Goal: Information Seeking & Learning: Learn about a topic

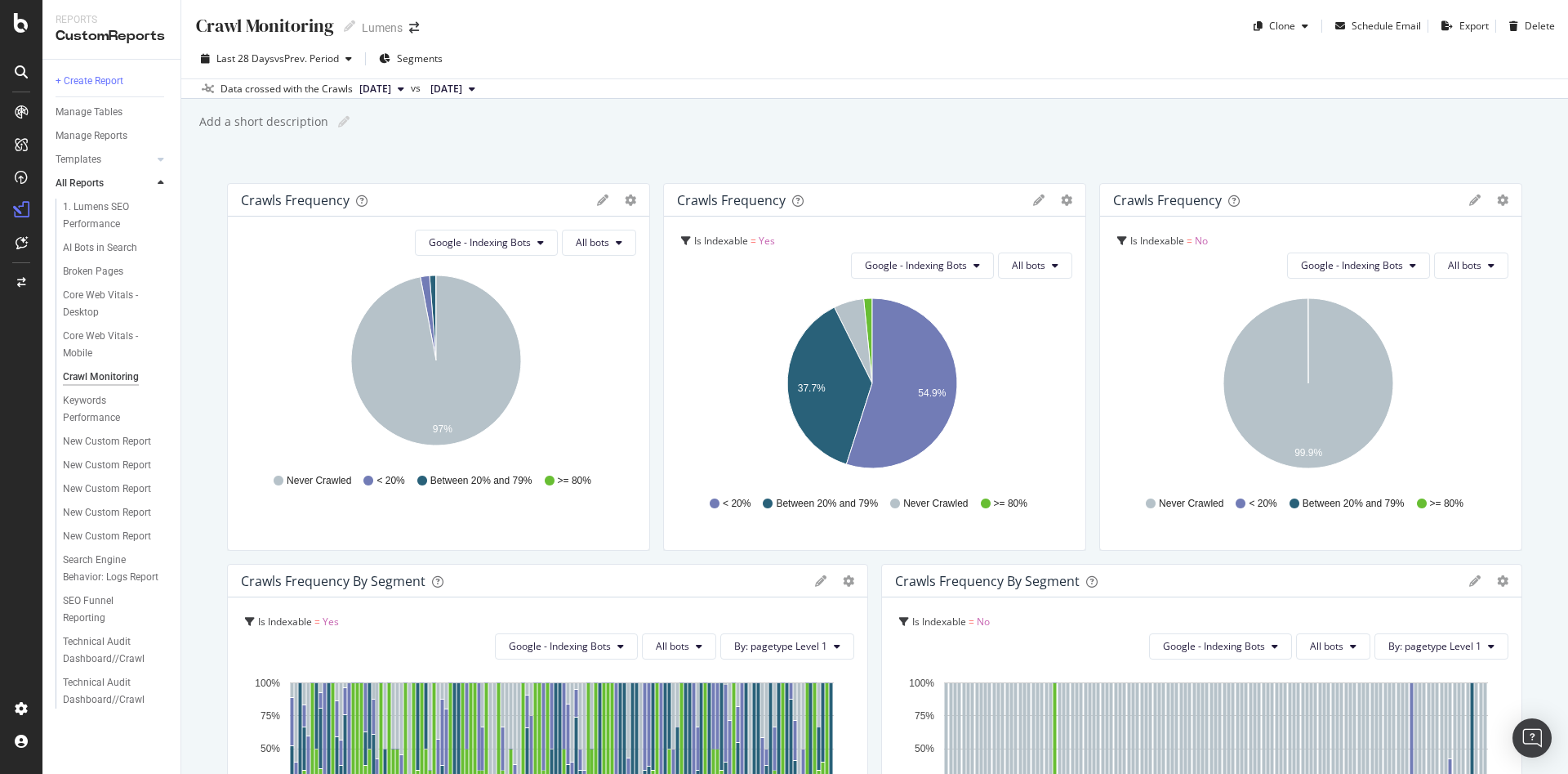
scroll to position [240, 0]
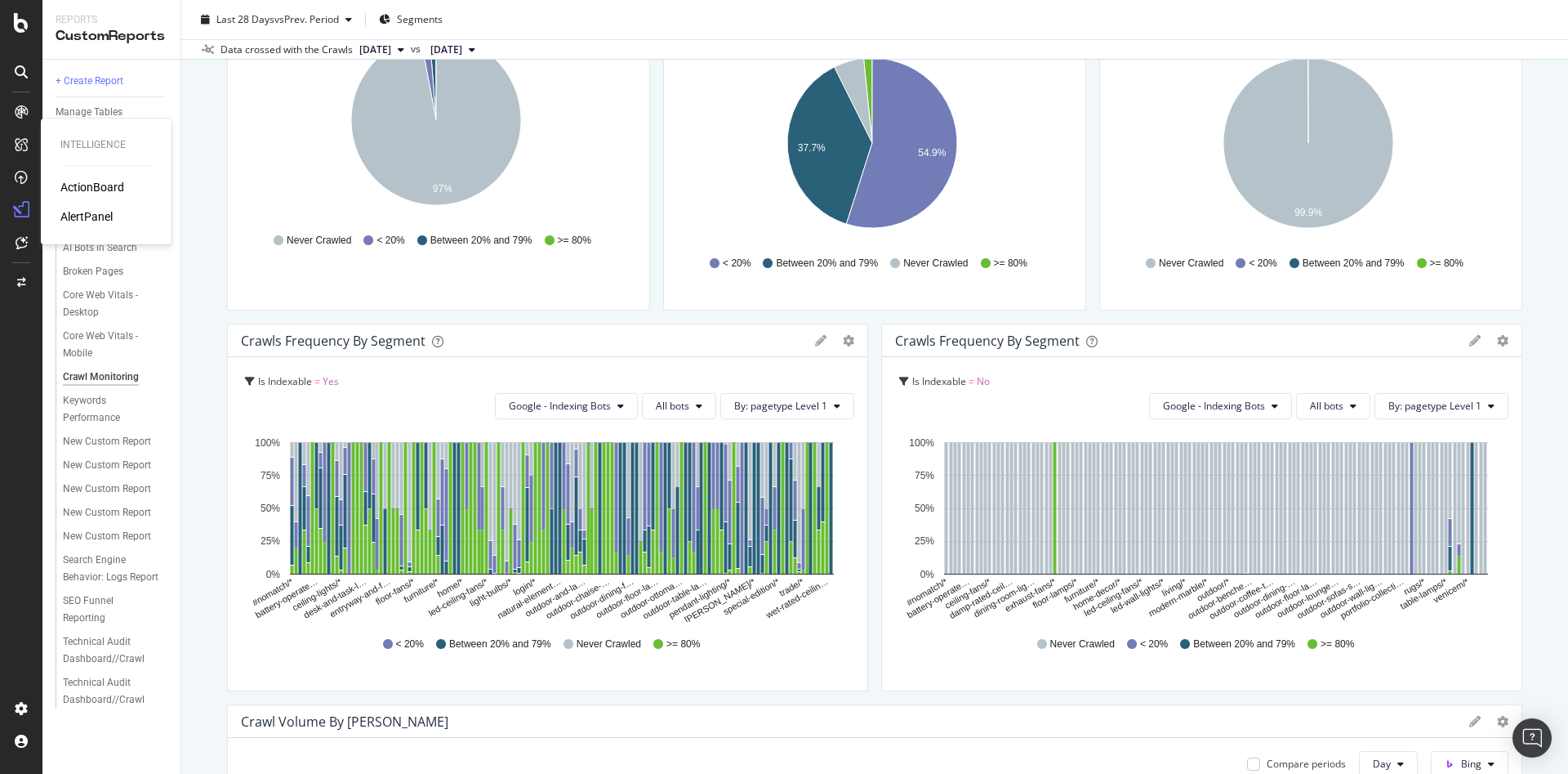
click at [87, 215] on div "AlertPanel" at bounding box center [86, 216] width 52 height 16
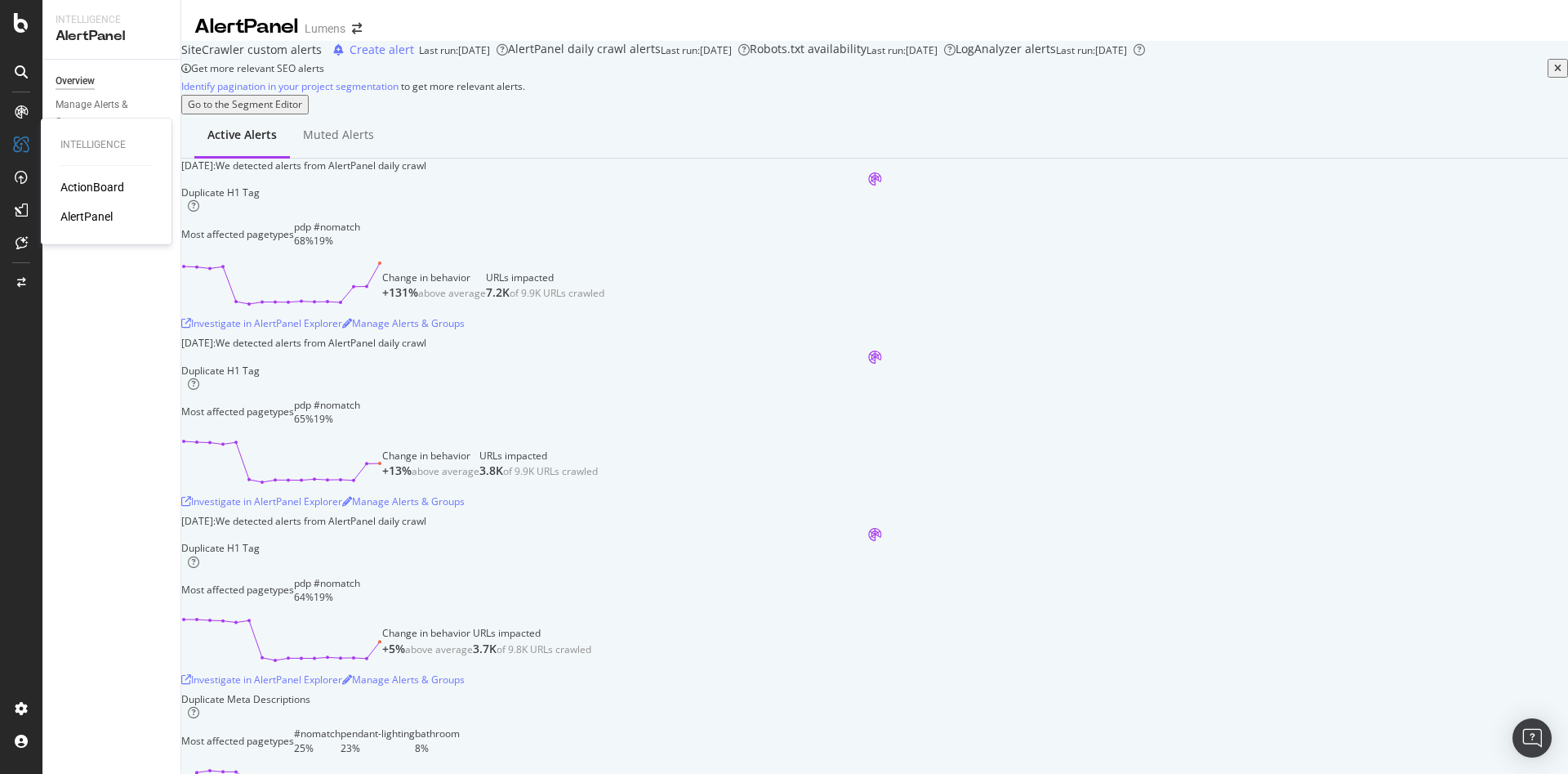
click at [98, 187] on div "ActionBoard" at bounding box center [91, 187] width 64 height 16
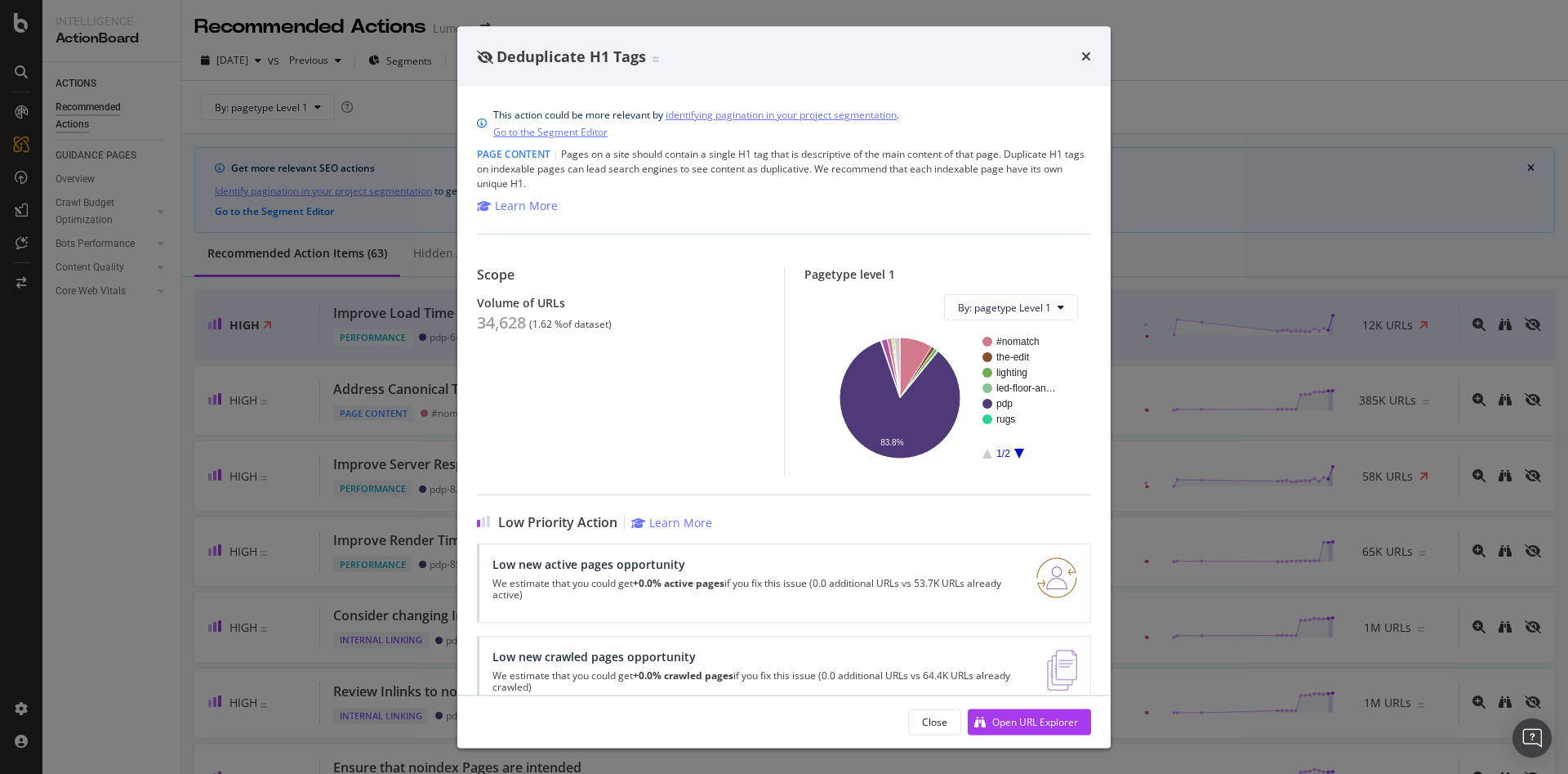
scroll to position [595, 0]
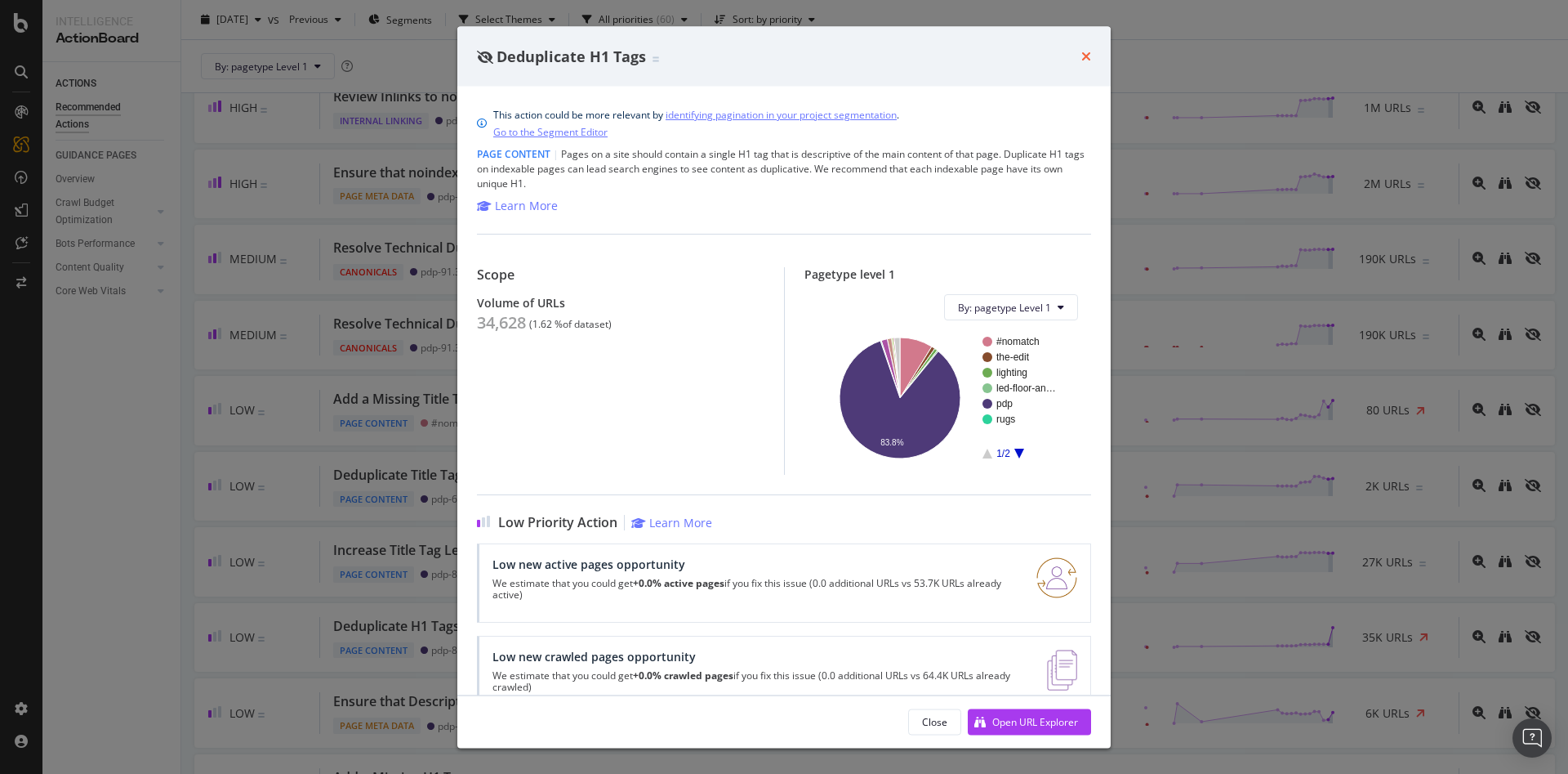
click at [1087, 54] on icon "times" at bounding box center [1086, 56] width 10 height 13
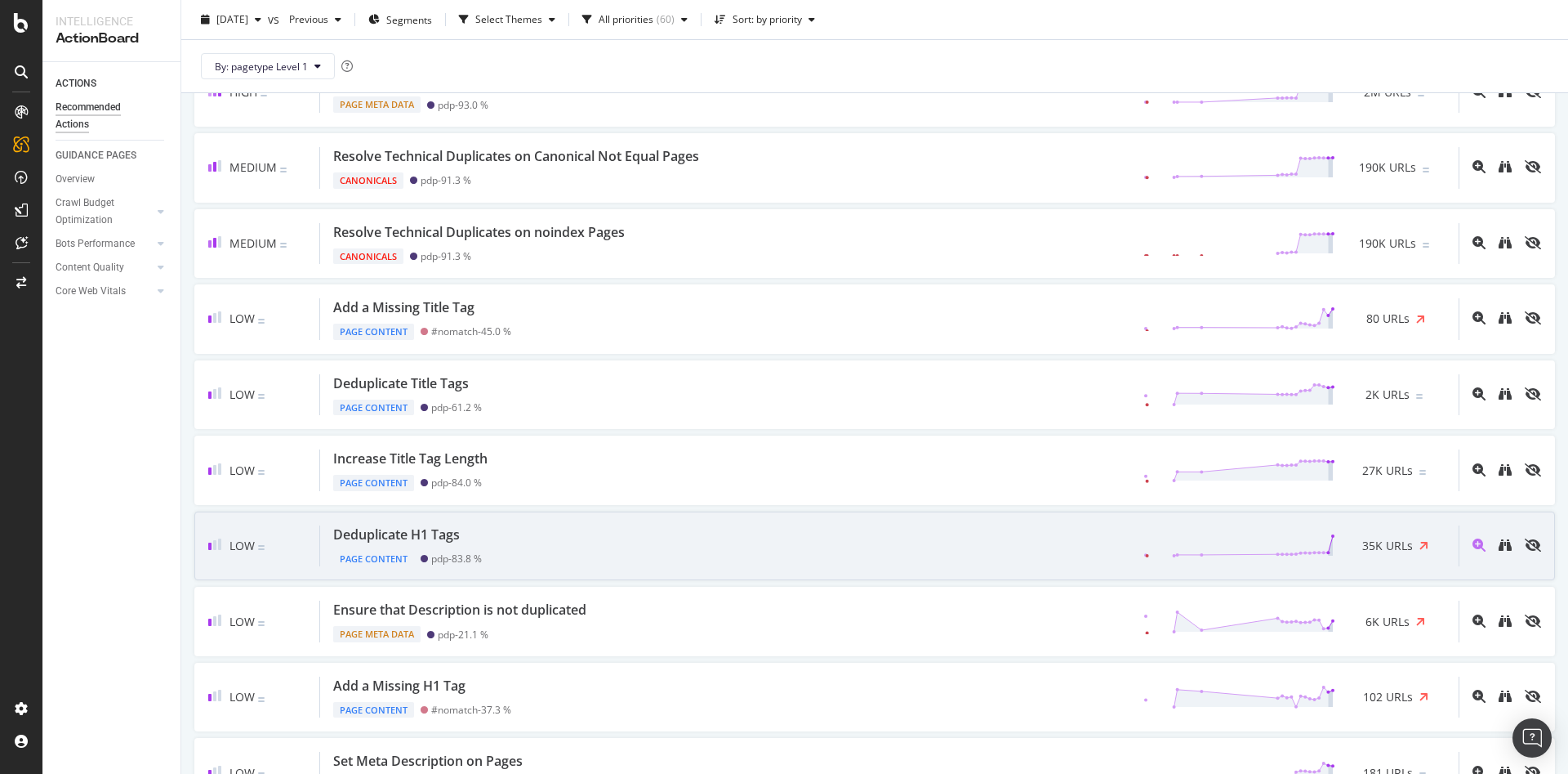
scroll to position [689, 0]
click at [1389, 531] on div "35K URLs" at bounding box center [1391, 543] width 111 height 25
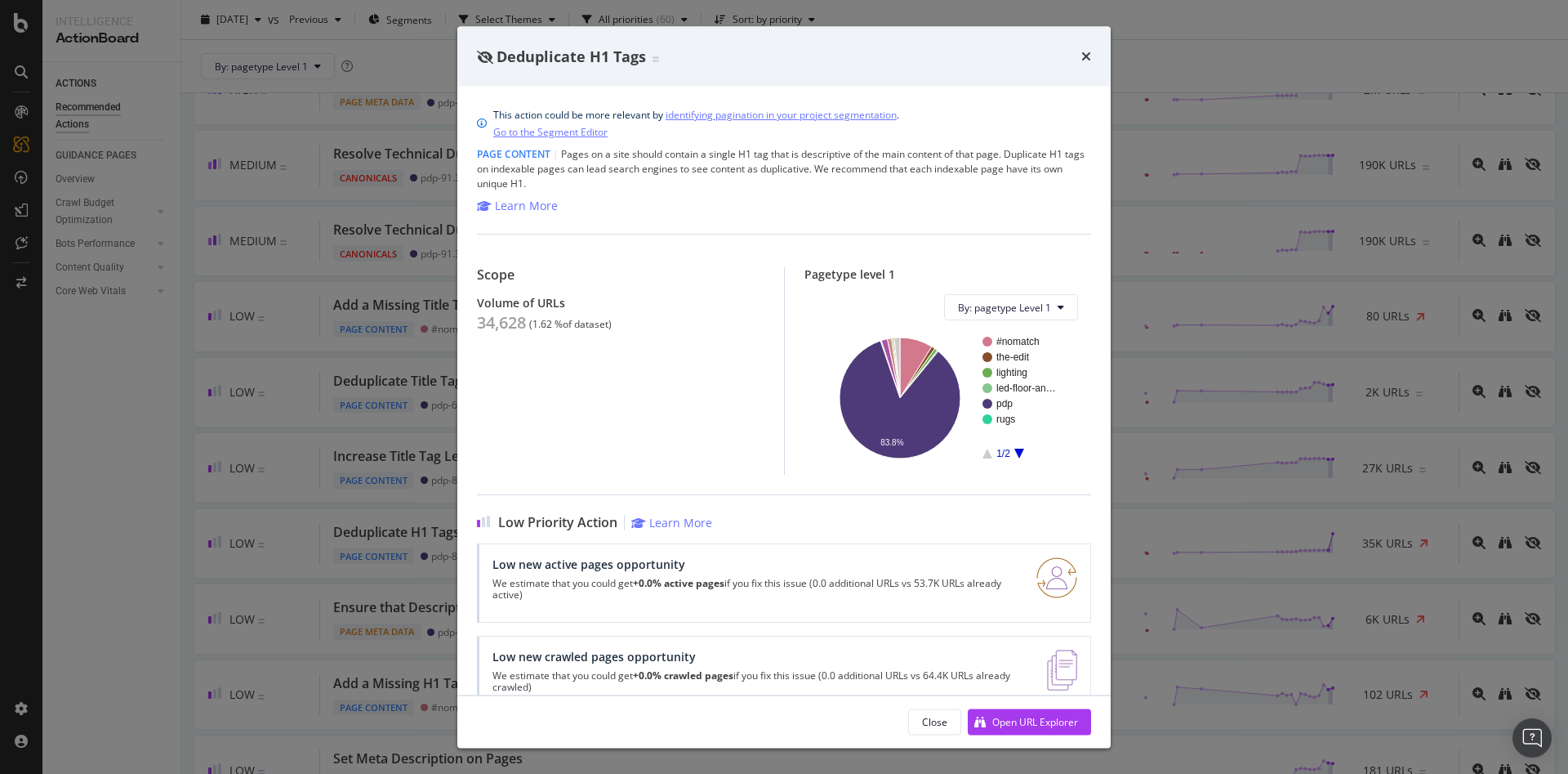
scroll to position [39, 0]
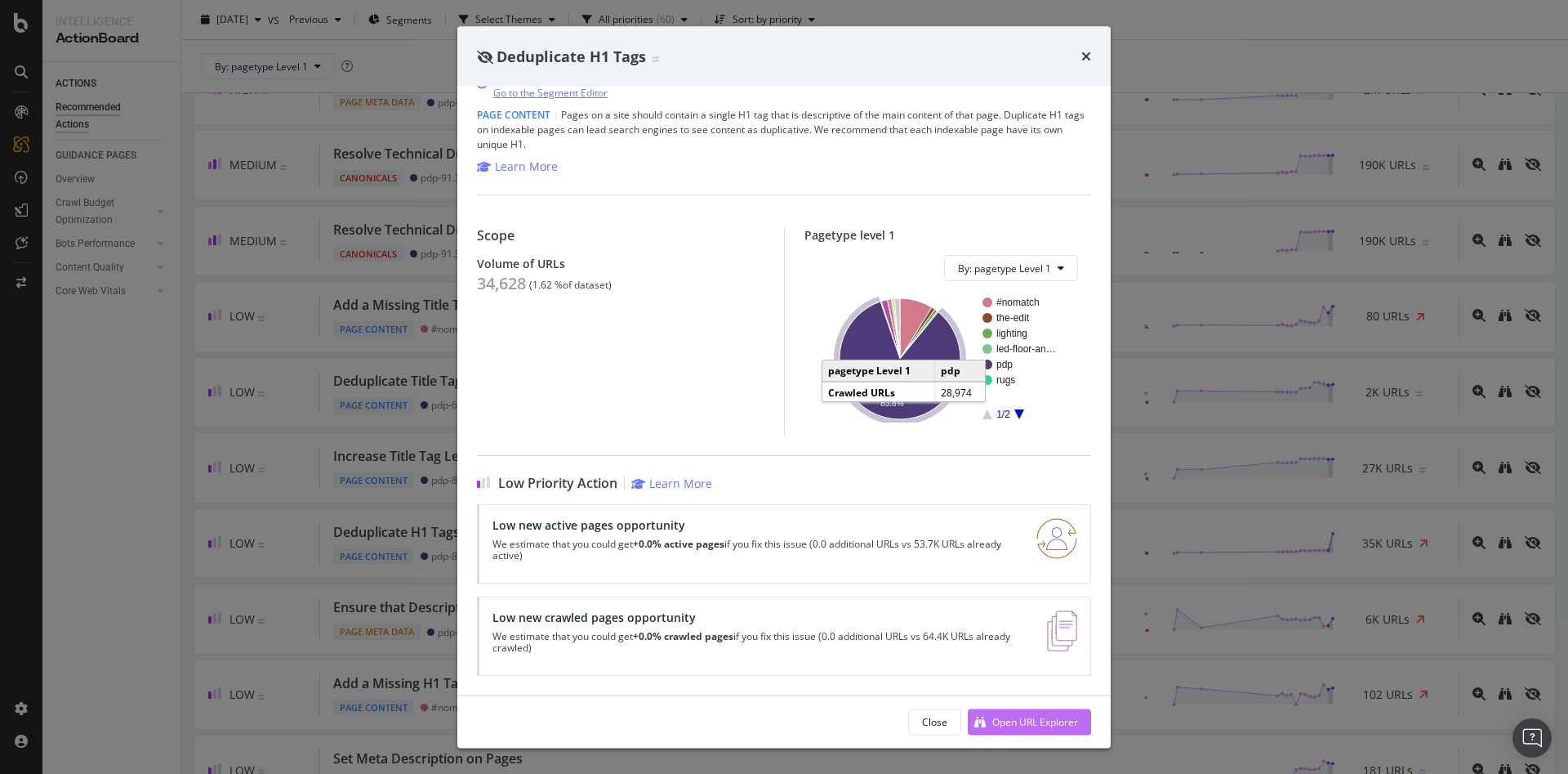
click at [1018, 717] on div "Open URL Explorer" at bounding box center [1035, 721] width 86 height 14
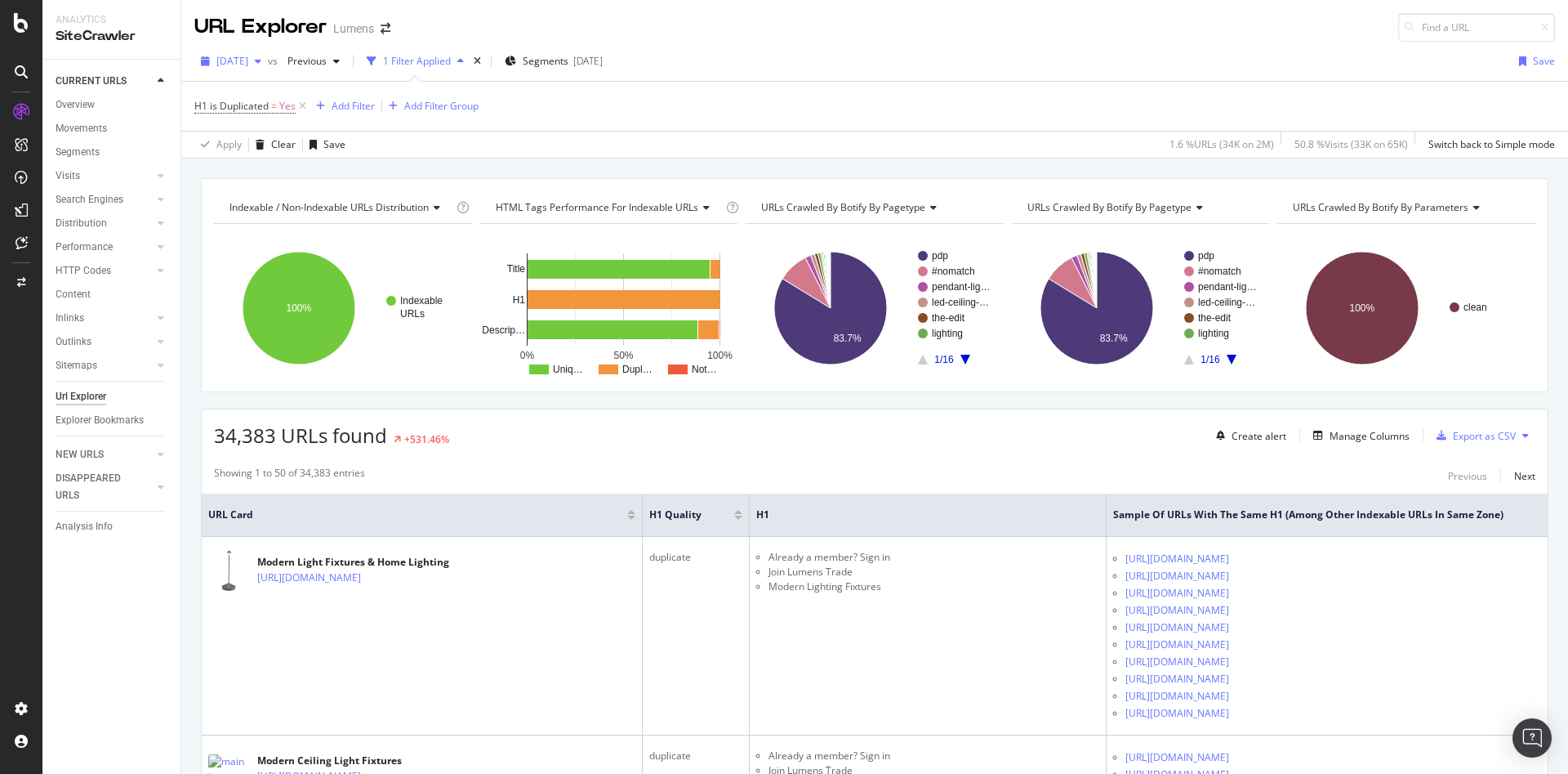
click at [249, 65] on span "2025 Aug. 3rd" at bounding box center [231, 61] width 31 height 14
click at [287, 151] on div "[DATE]" at bounding box center [262, 150] width 88 height 14
